Goal: Task Accomplishment & Management: Manage account settings

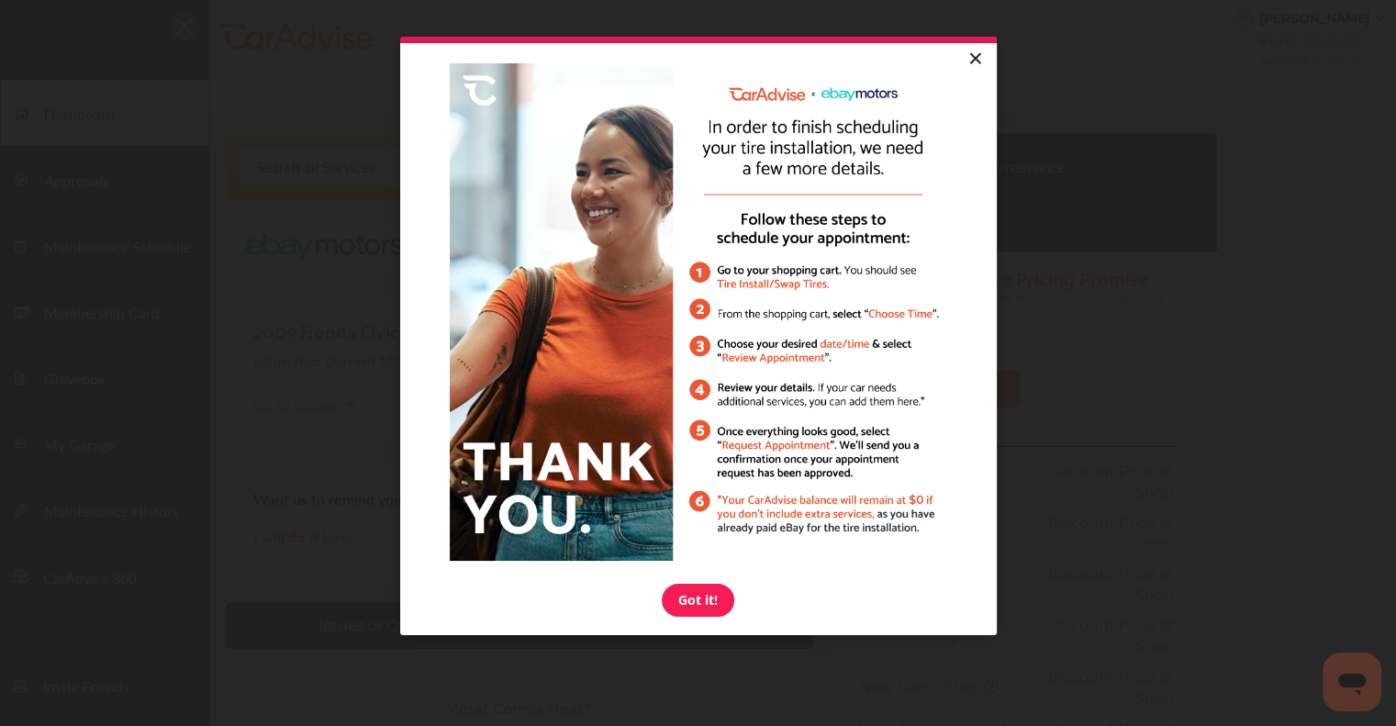
click at [969, 61] on link "×" at bounding box center [975, 59] width 32 height 33
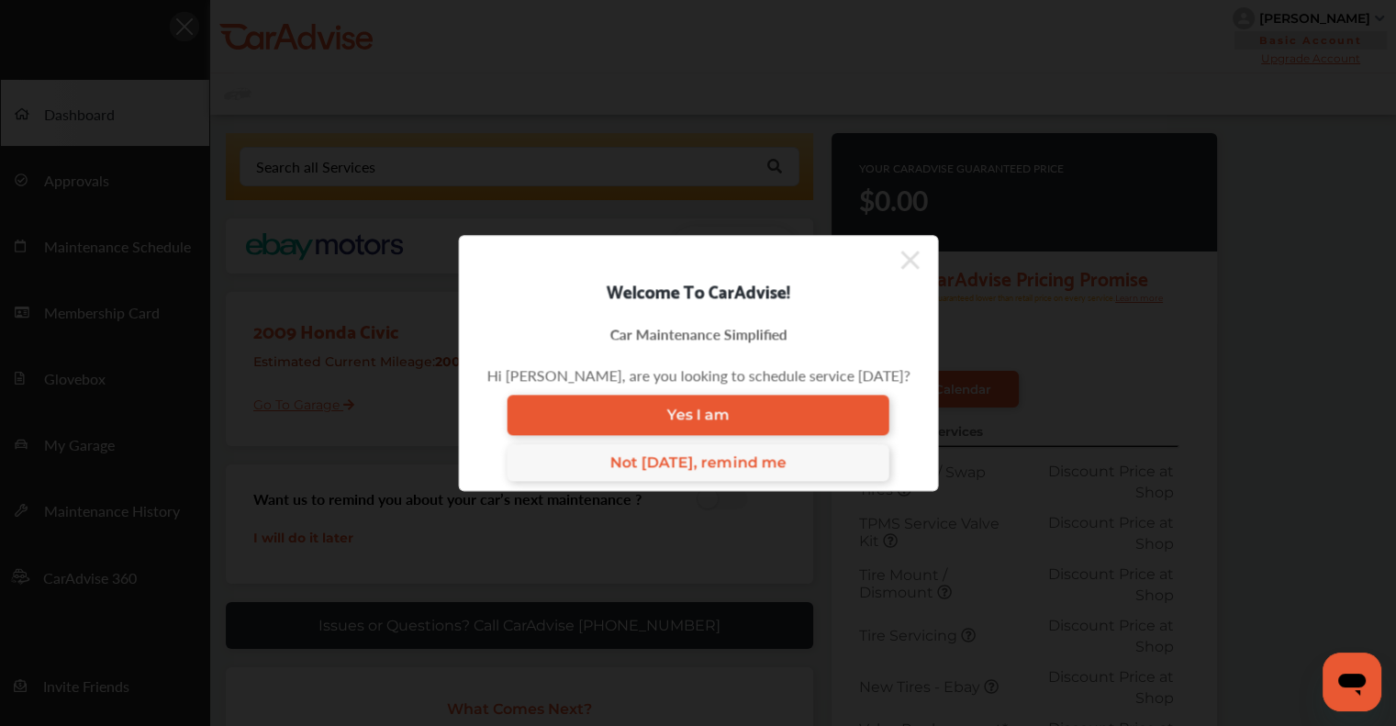
click at [905, 260] on icon at bounding box center [909, 259] width 18 height 29
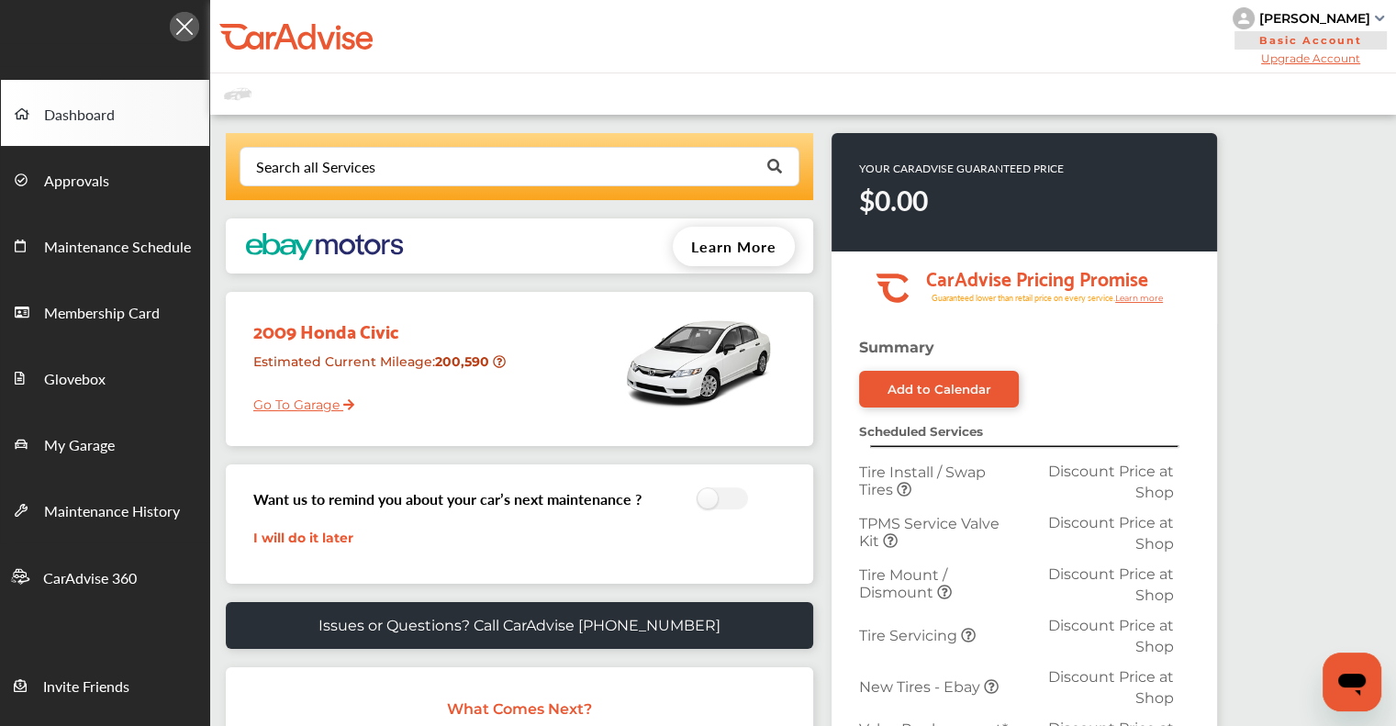
click at [288, 400] on link "Go To Garage" at bounding box center [297, 400] width 115 height 35
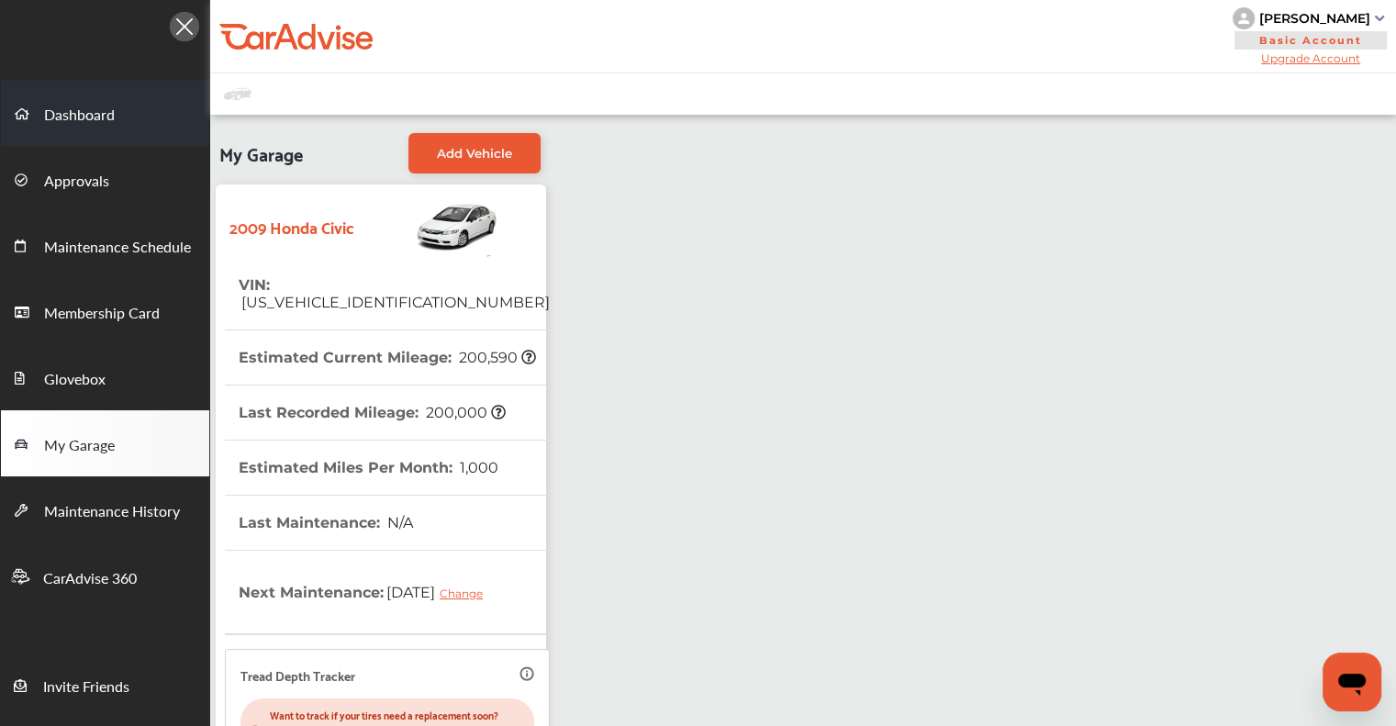
click at [85, 106] on span "Dashboard" at bounding box center [79, 116] width 71 height 24
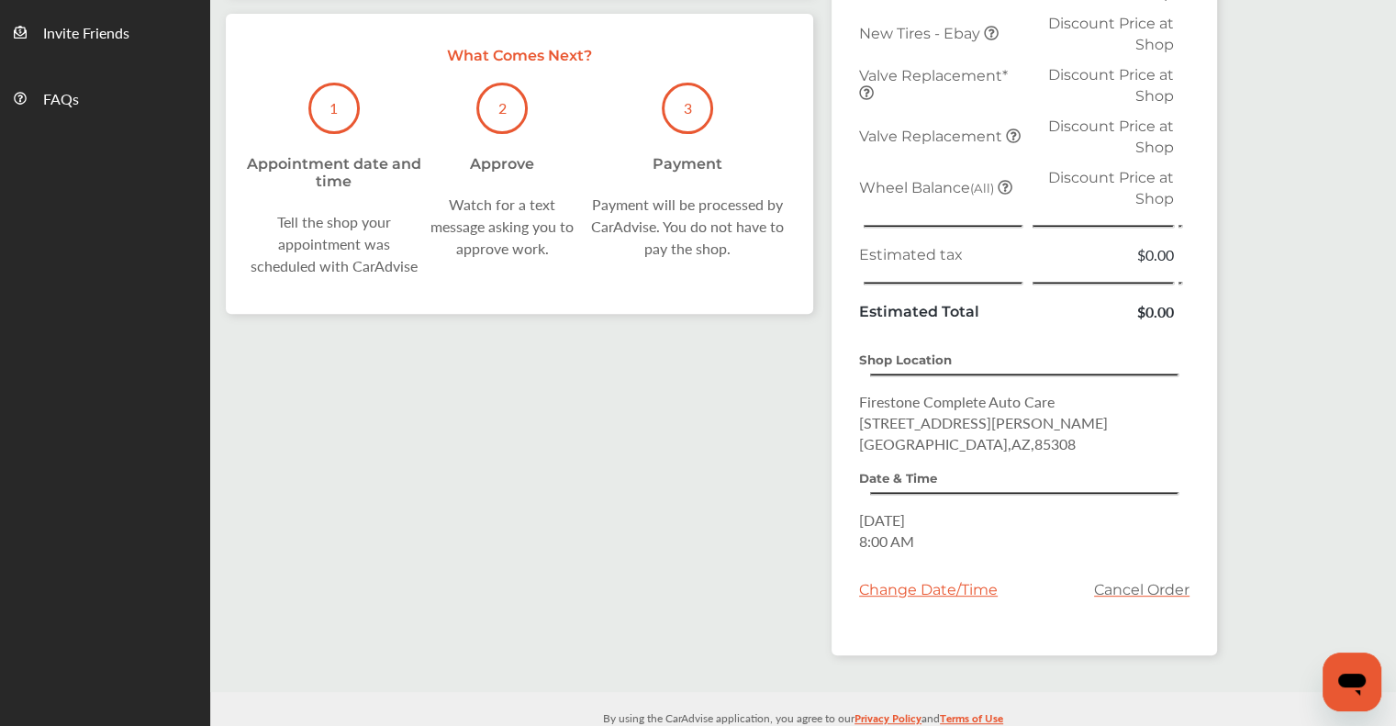
scroll to position [672, 0]
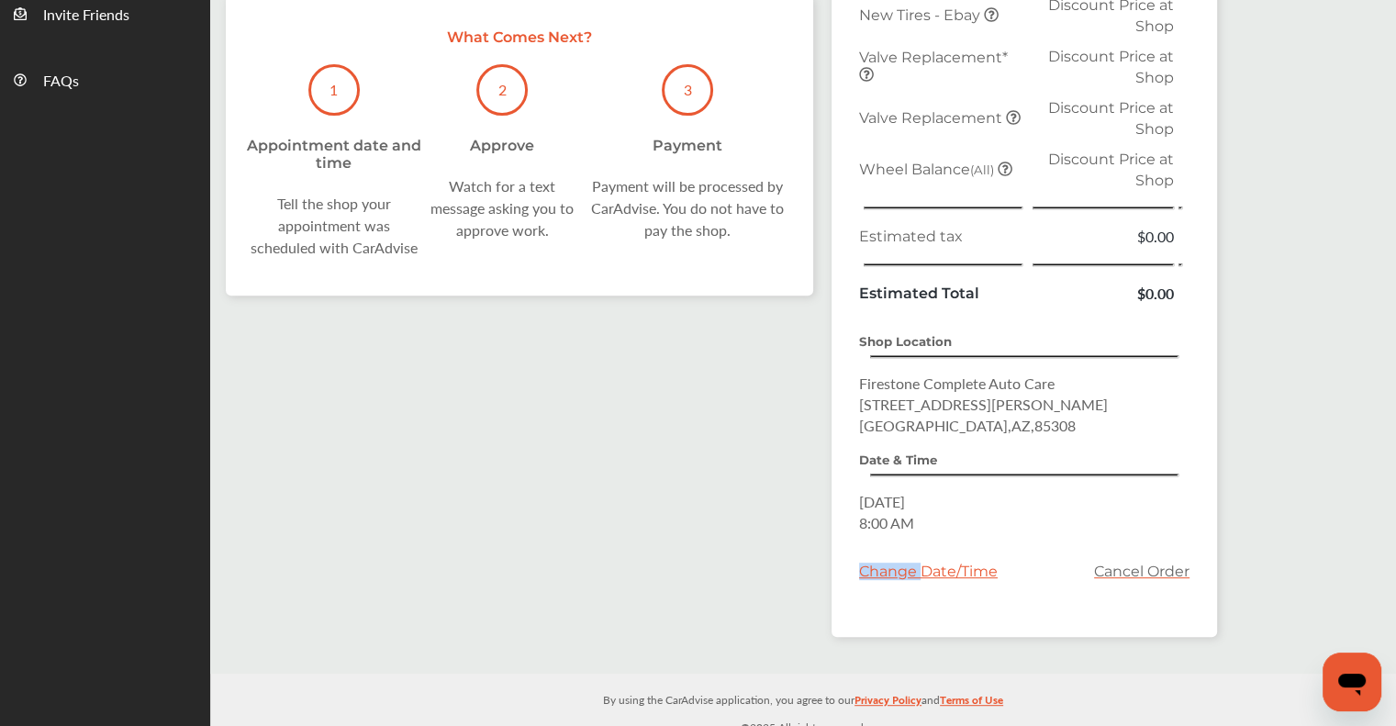
drag, startPoint x: 921, startPoint y: 562, endPoint x: 724, endPoint y: 546, distance: 197.9
click at [725, 547] on div "Search all Services Looking for something we don’t seem to have? Contact us. .s…" at bounding box center [713, 58] width 1007 height 1194
click at [720, 542] on div "Search all Services Looking for something we don’t seem to have? Contact us. .s…" at bounding box center [713, 58] width 1007 height 1194
drag, startPoint x: 881, startPoint y: 561, endPoint x: 751, endPoint y: 480, distance: 153.3
click at [751, 480] on div "Search all Services Looking for something we don’t seem to have? Contact us. .s…" at bounding box center [713, 58] width 1007 height 1194
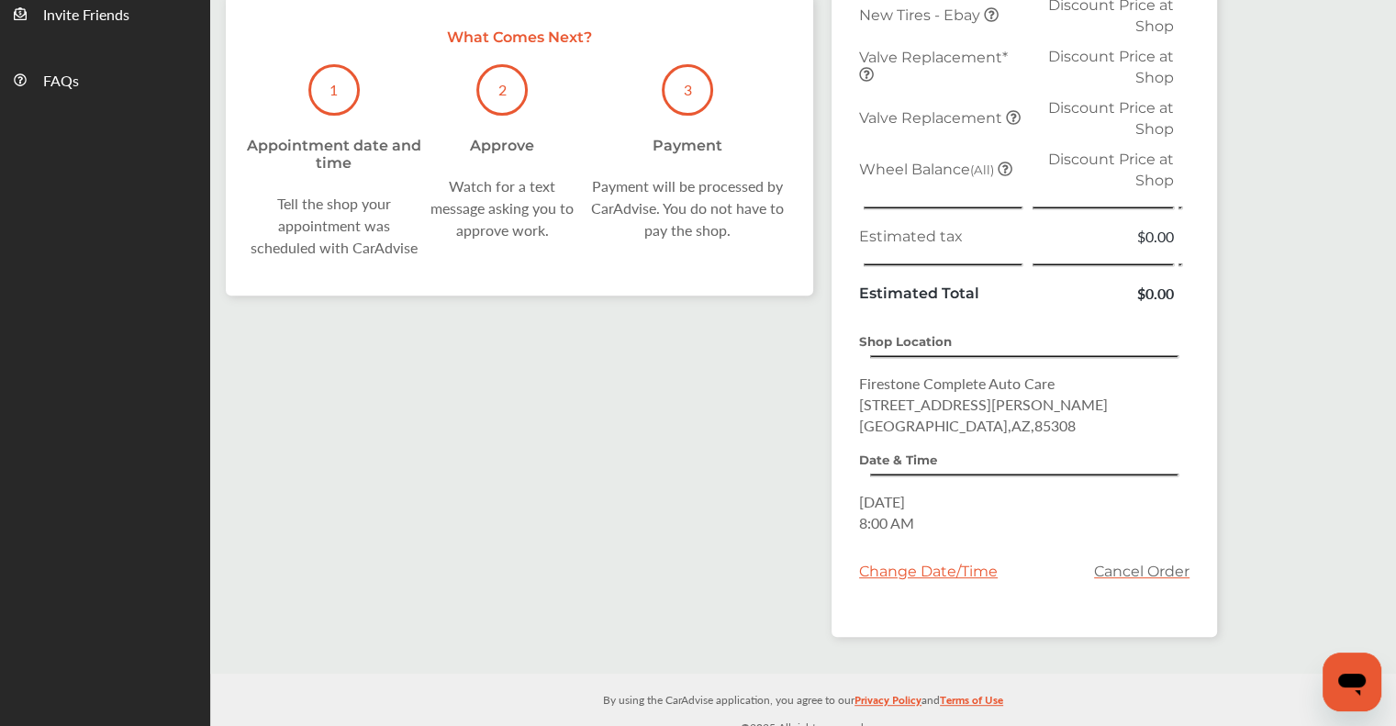
click at [1124, 564] on link "Cancel Order" at bounding box center [1141, 571] width 95 height 17
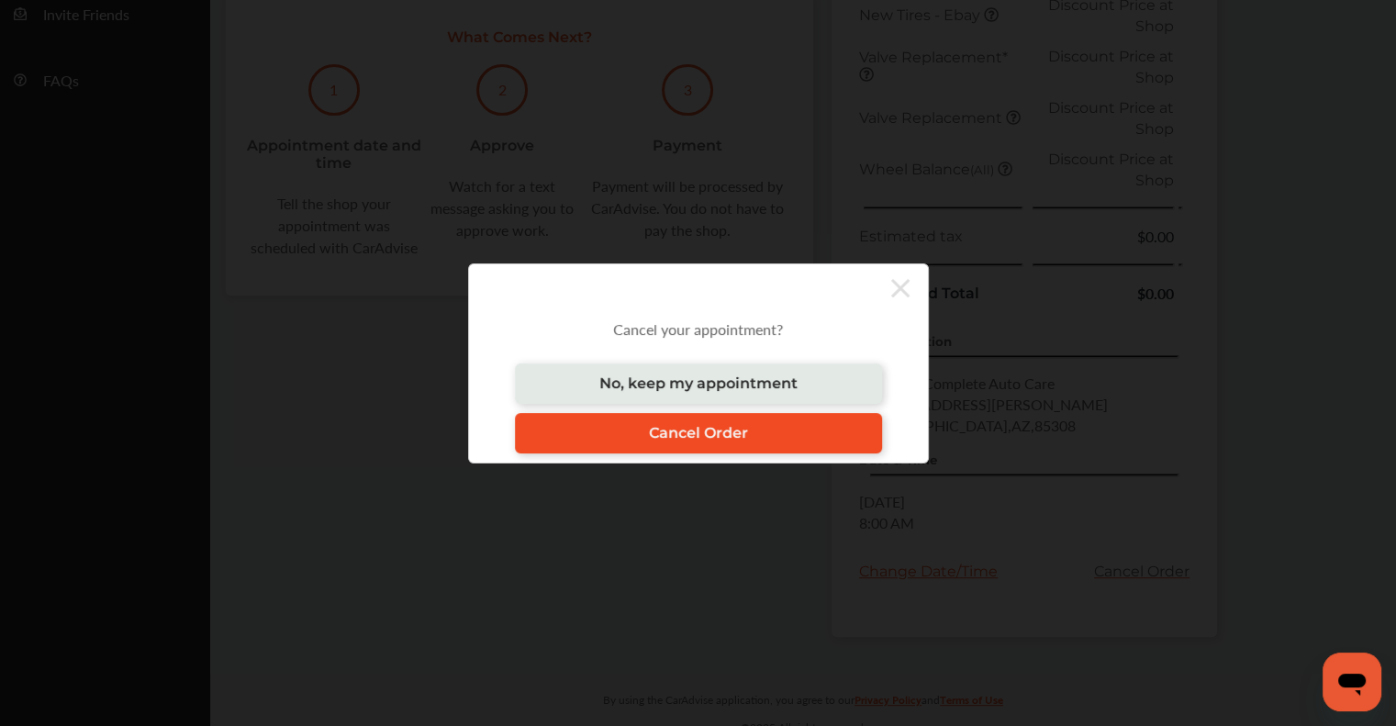
click at [740, 427] on span "Cancel Order" at bounding box center [698, 432] width 99 height 17
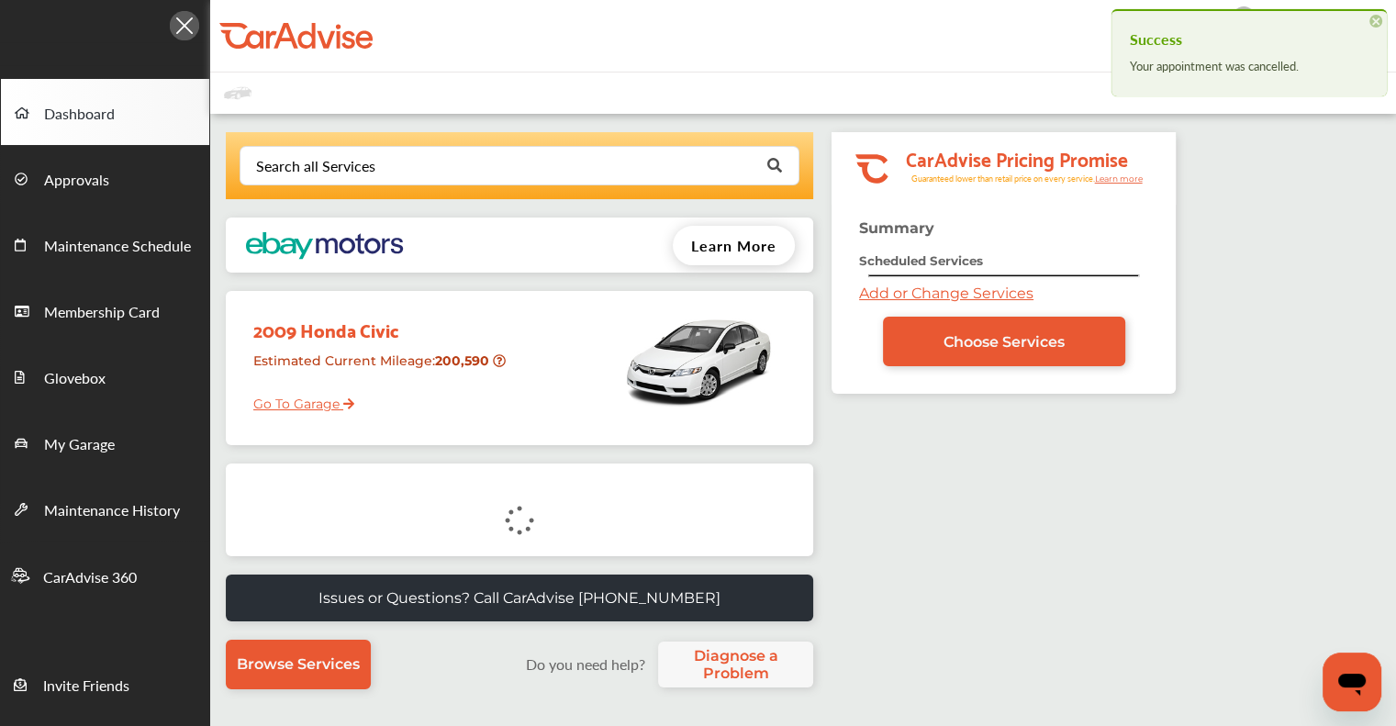
scroll to position [0, 0]
